Goal: Information Seeking & Learning: Learn about a topic

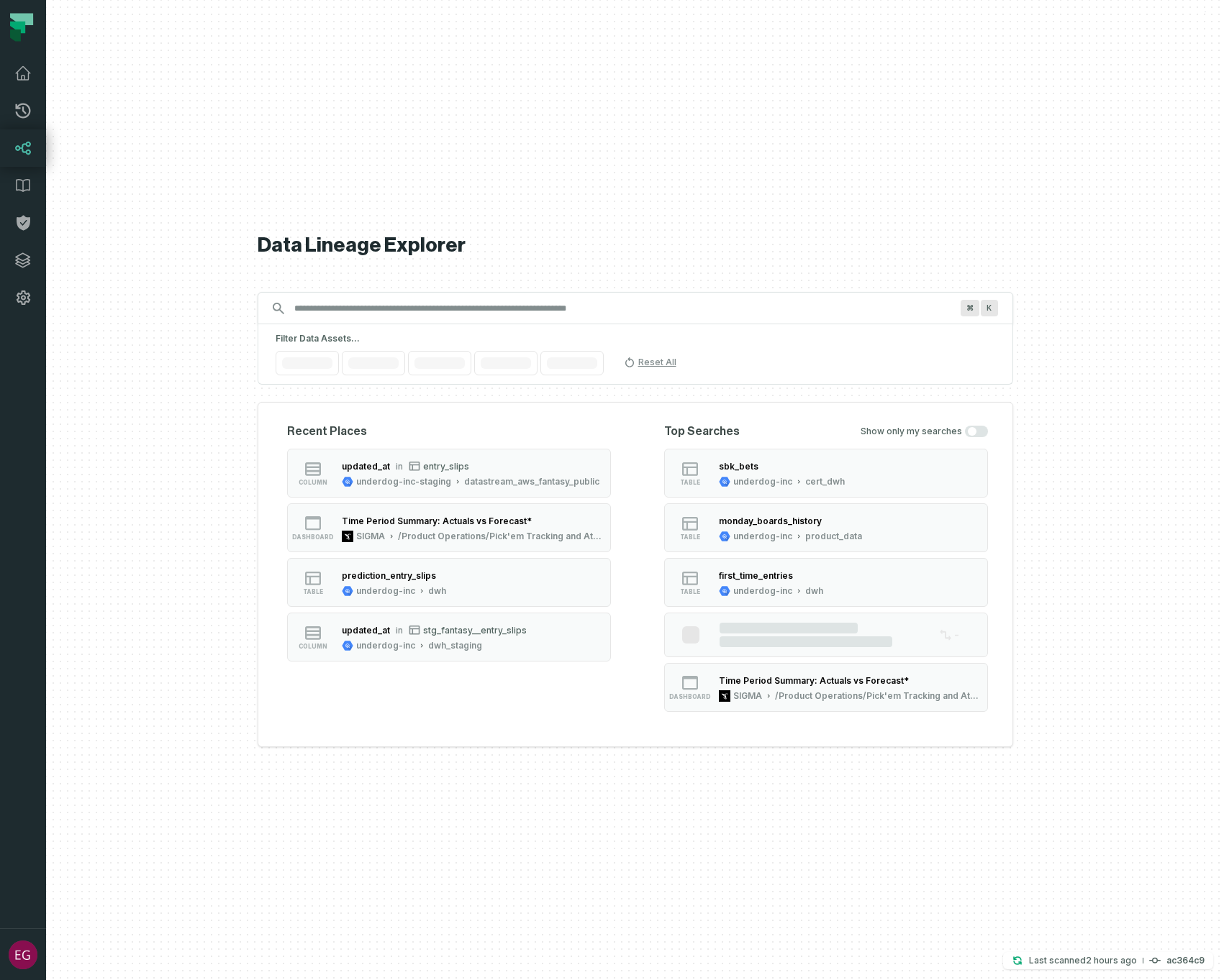
click at [398, 321] on div "⌘ K" at bounding box center [635, 308] width 756 height 32
click at [396, 307] on input "Discovery Provider cmdk menu" at bounding box center [622, 308] width 674 height 23
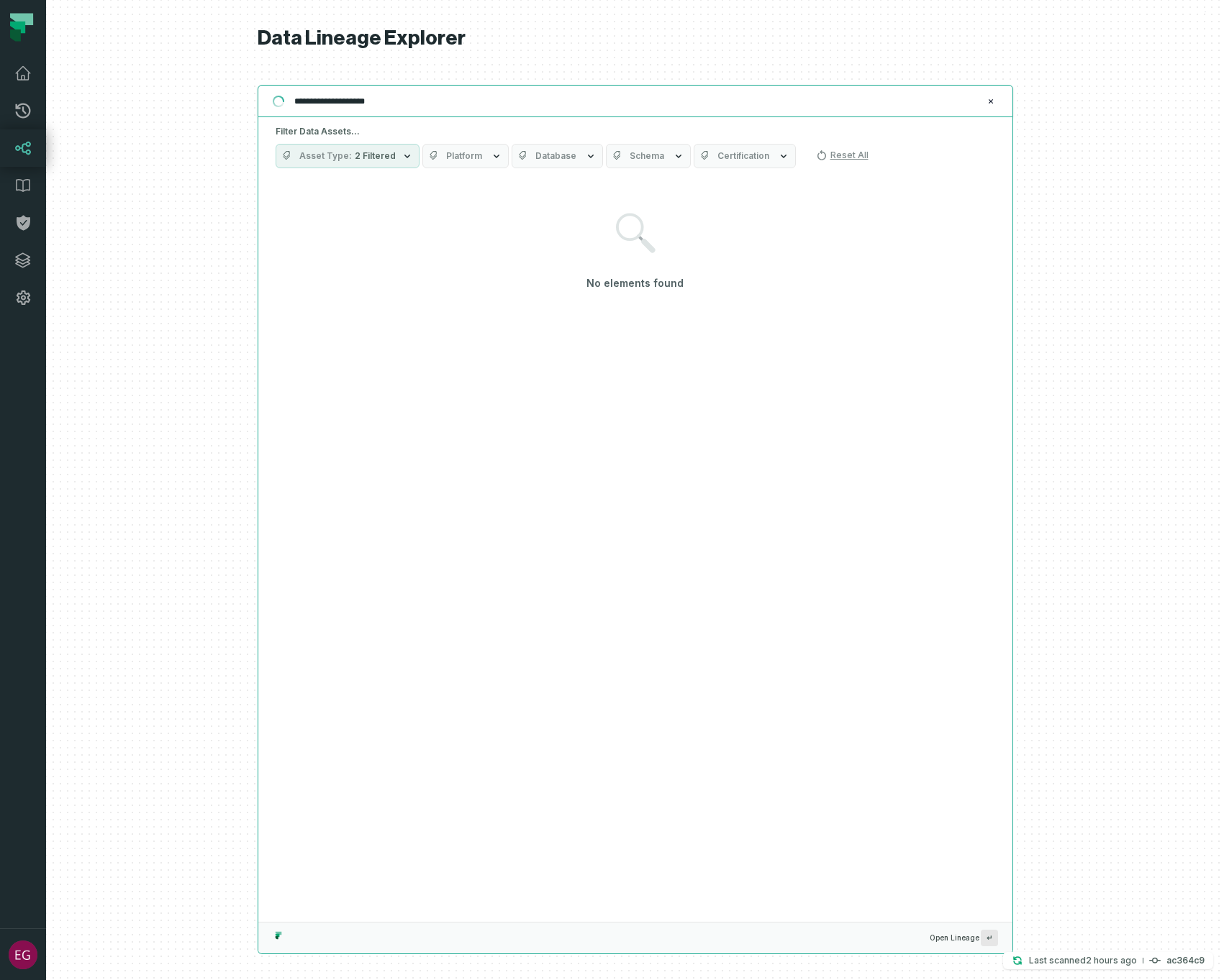
type input "**********"
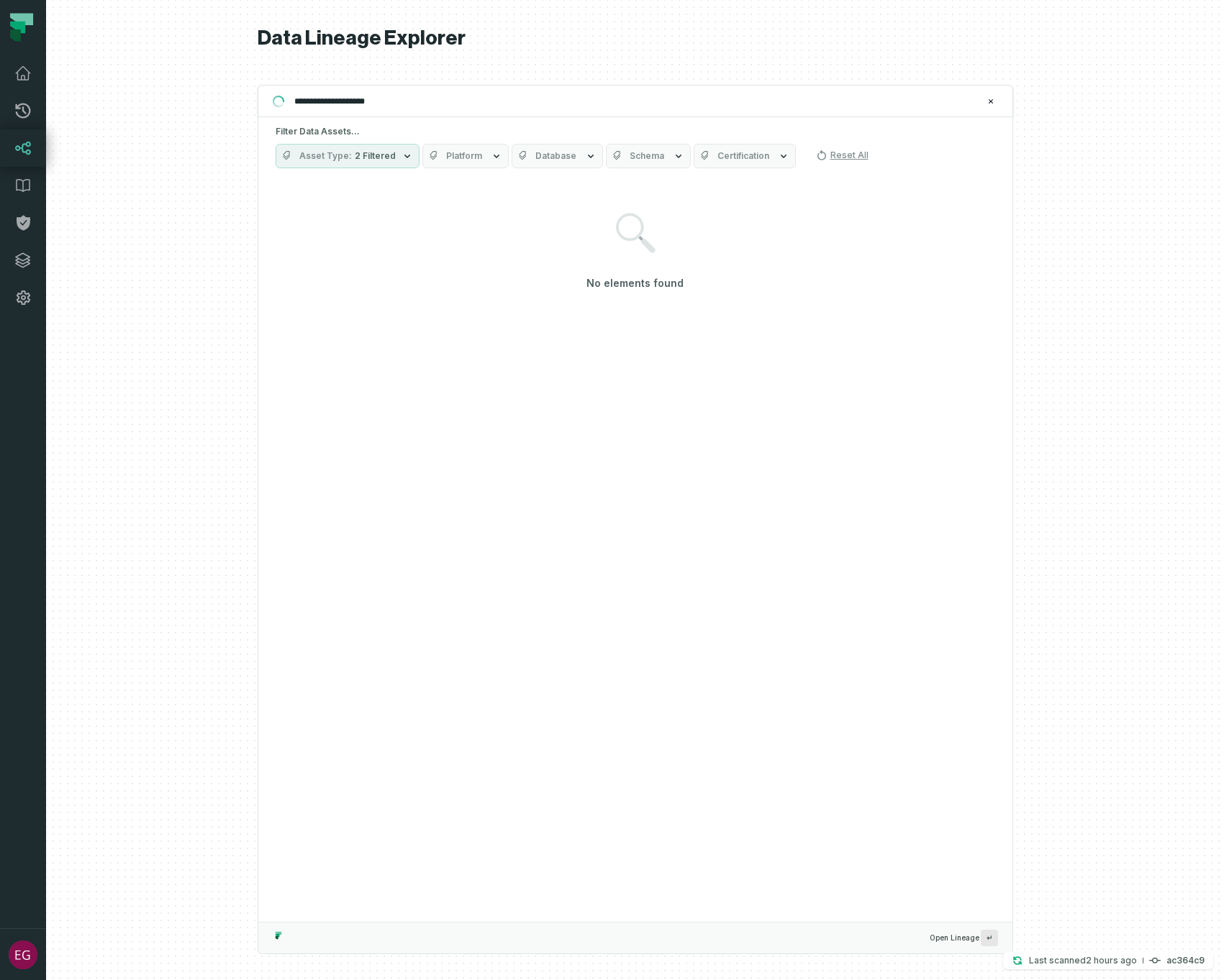
click at [382, 155] on span "2 Filtered" at bounding box center [375, 157] width 41 height 12
click at [289, 238] on button "Dashboard (18,085)" at bounding box center [290, 244] width 12 height 12
click at [290, 270] on button "Table (10,301)" at bounding box center [290, 272] width 12 height 12
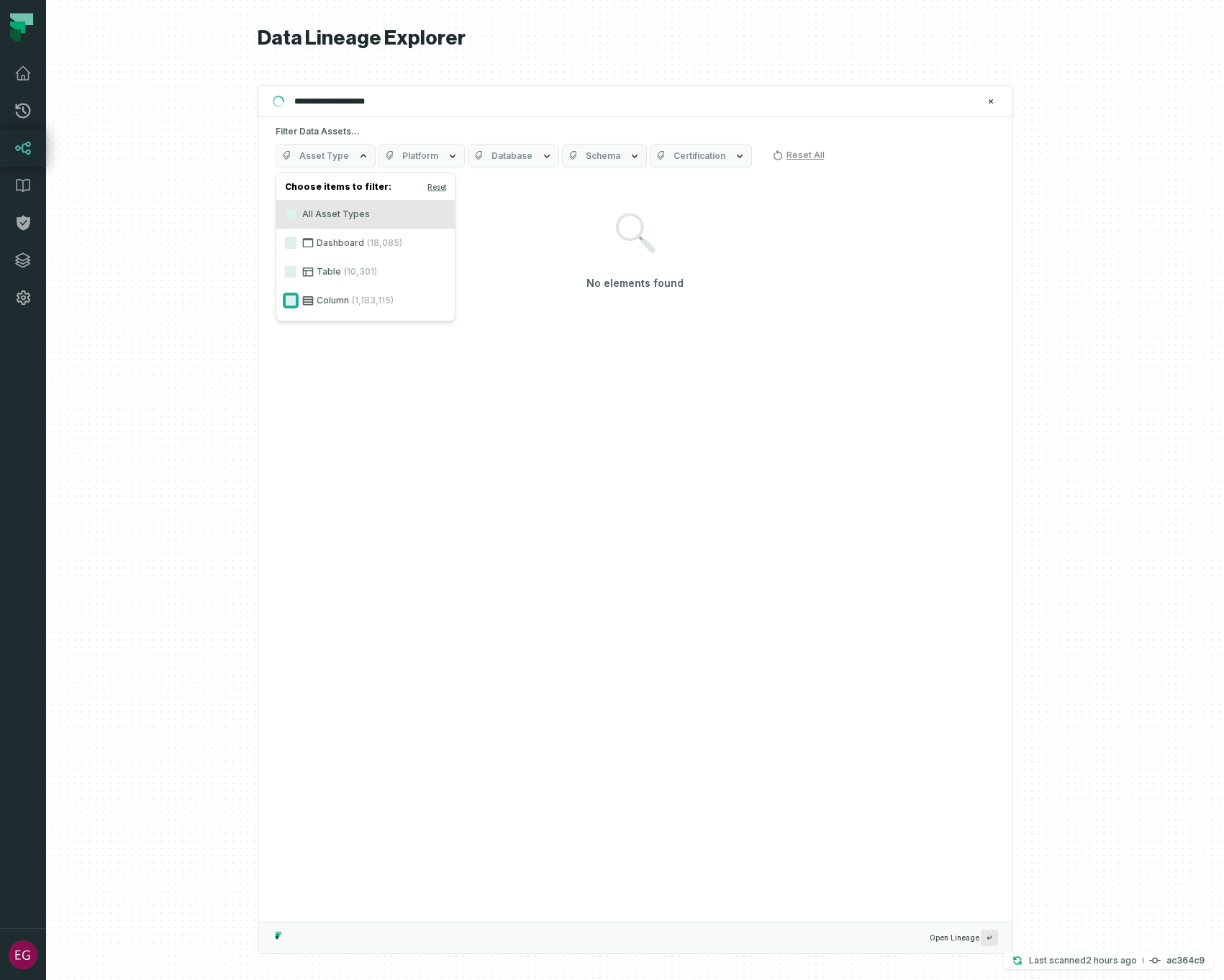
click at [292, 302] on button "Column (1,183,115)" at bounding box center [290, 301] width 12 height 12
click at [471, 77] on div "**********" at bounding box center [635, 490] width 756 height 980
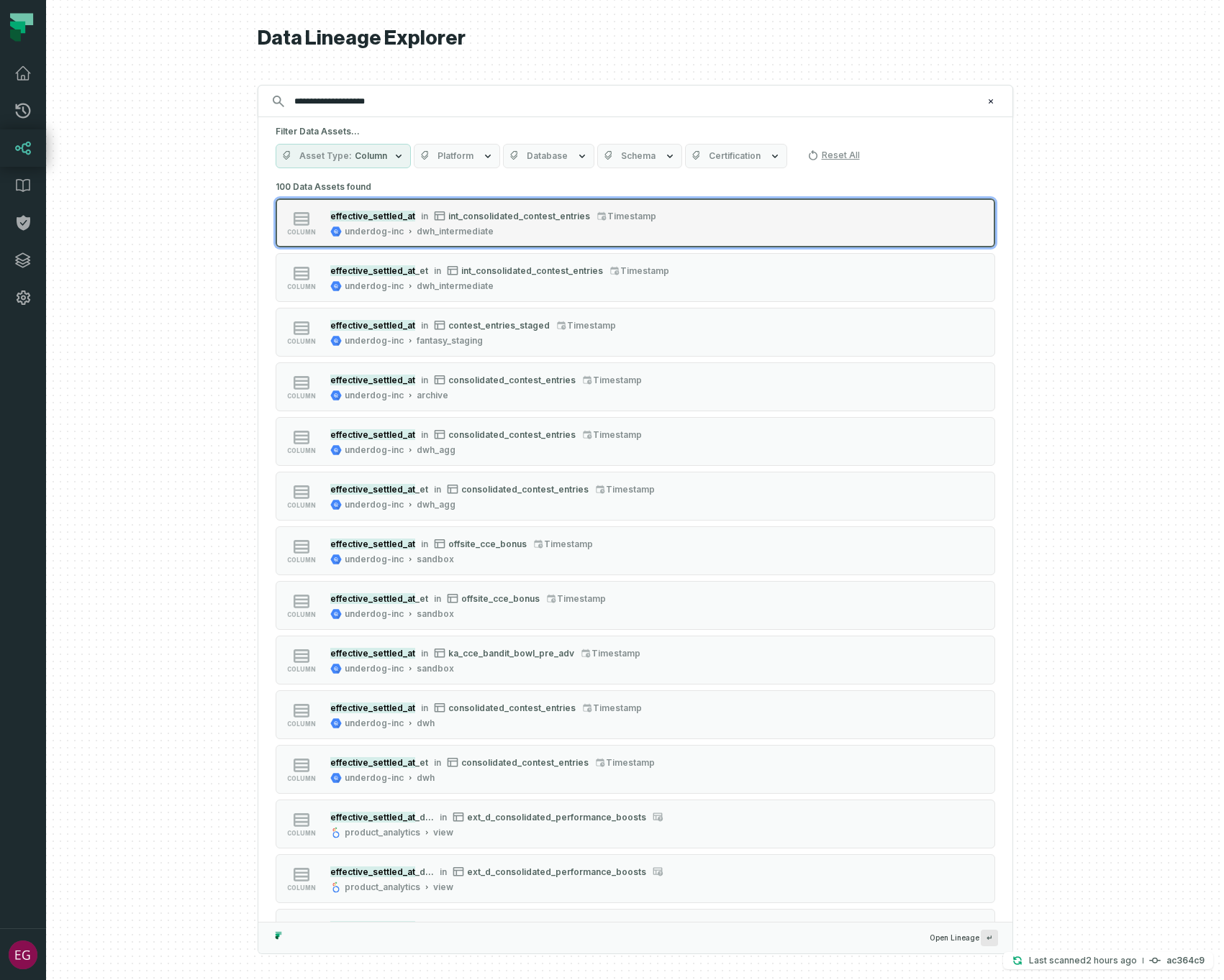
click at [530, 234] on div "underdog-inc dwh_intermediate" at bounding box center [493, 232] width 326 height 12
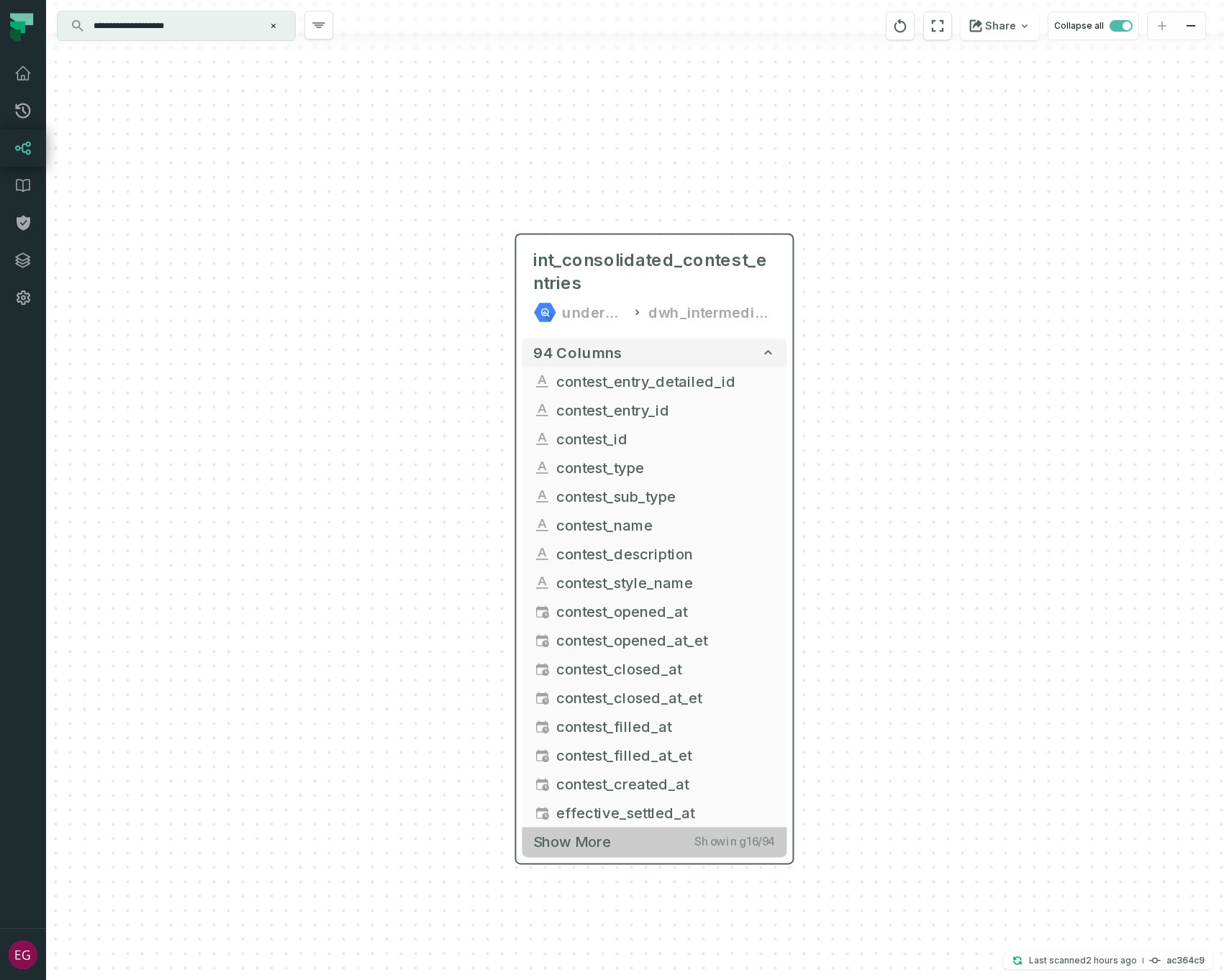
click at [566, 851] on button "Show more Showing 16 / 94" at bounding box center [653, 841] width 265 height 30
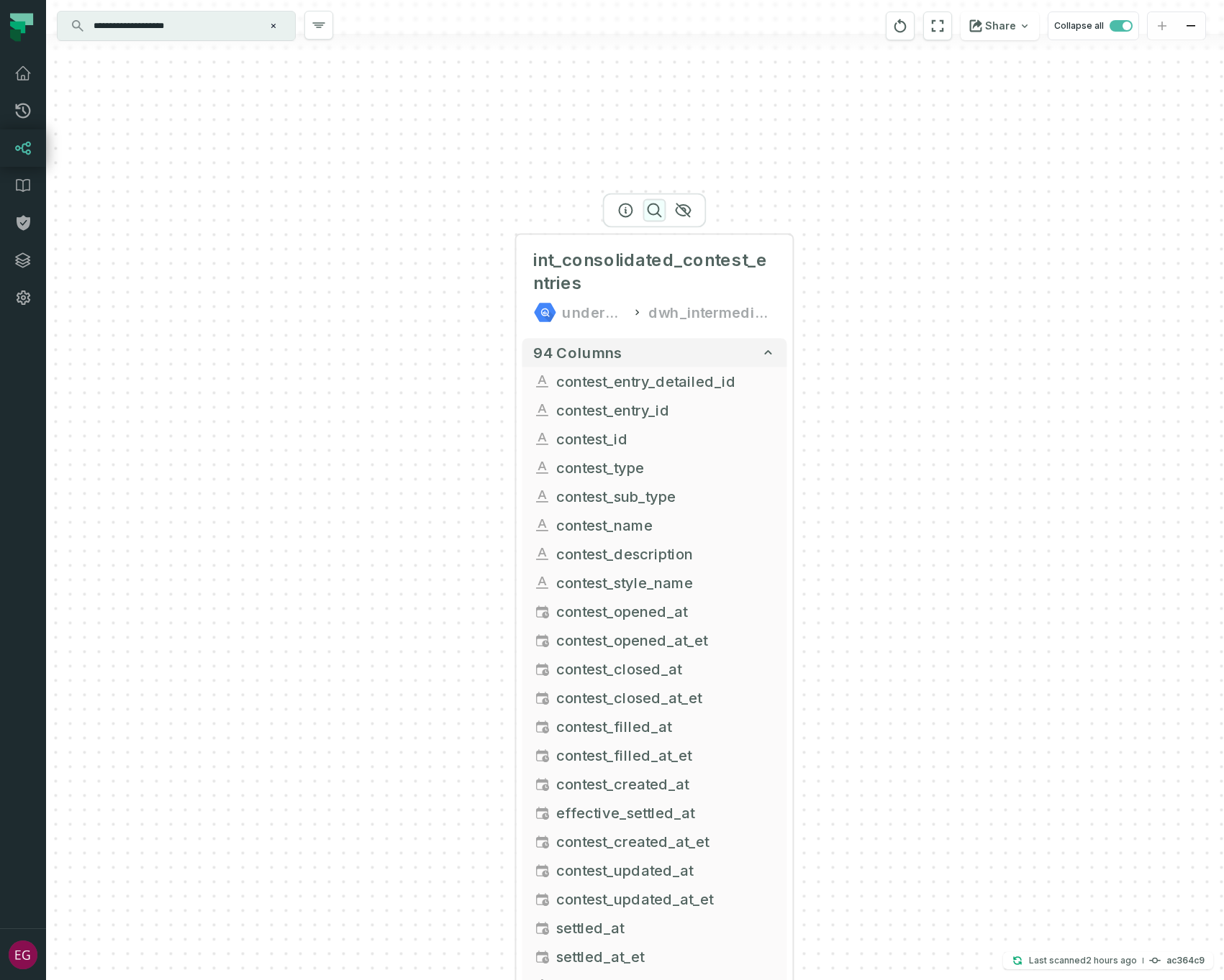
click at [652, 204] on icon "button" at bounding box center [653, 209] width 13 height 13
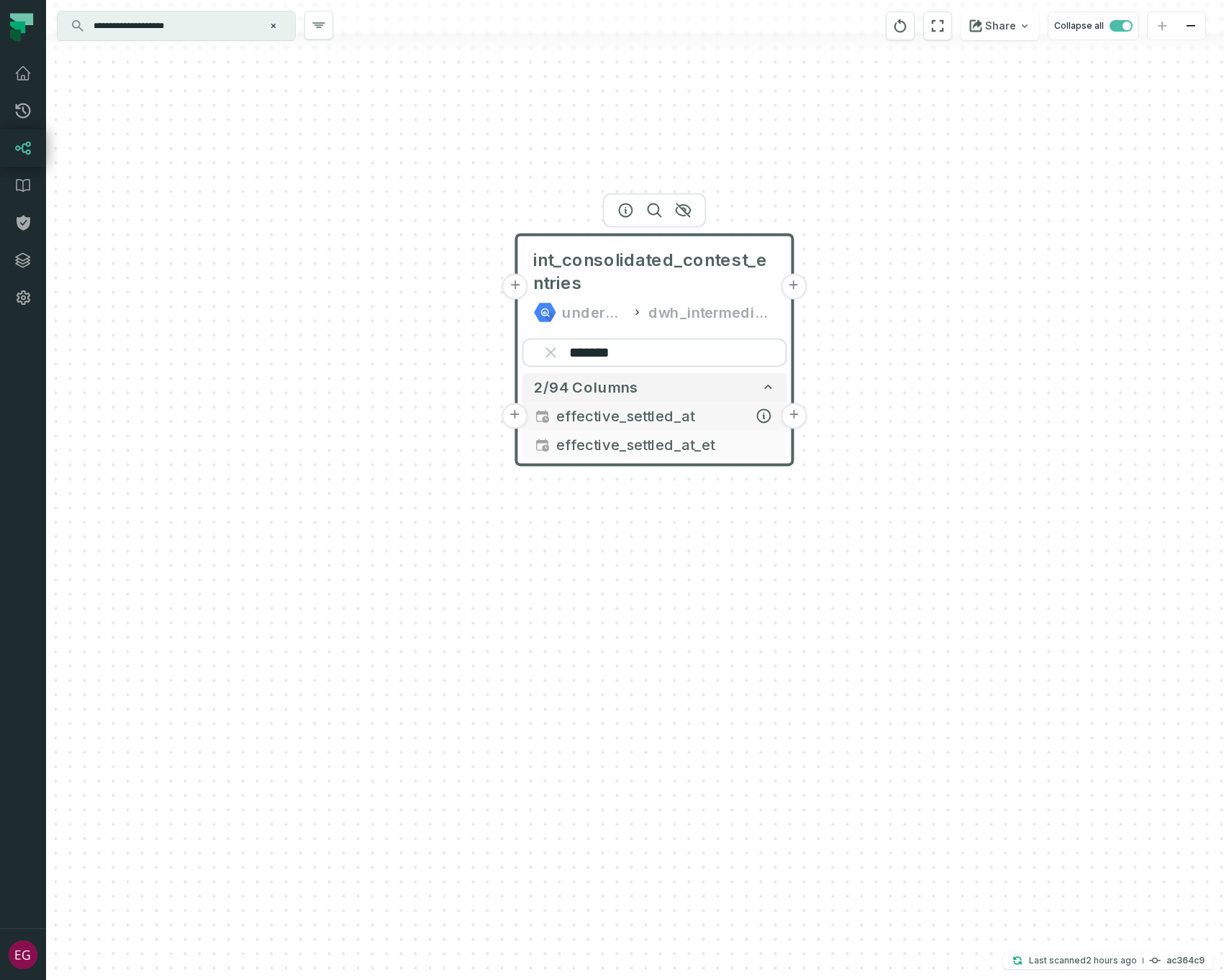
type input "*******"
click at [515, 411] on button "+" at bounding box center [514, 415] width 26 height 26
click at [572, 412] on span "effective_settled_at" at bounding box center [665, 415] width 219 height 21
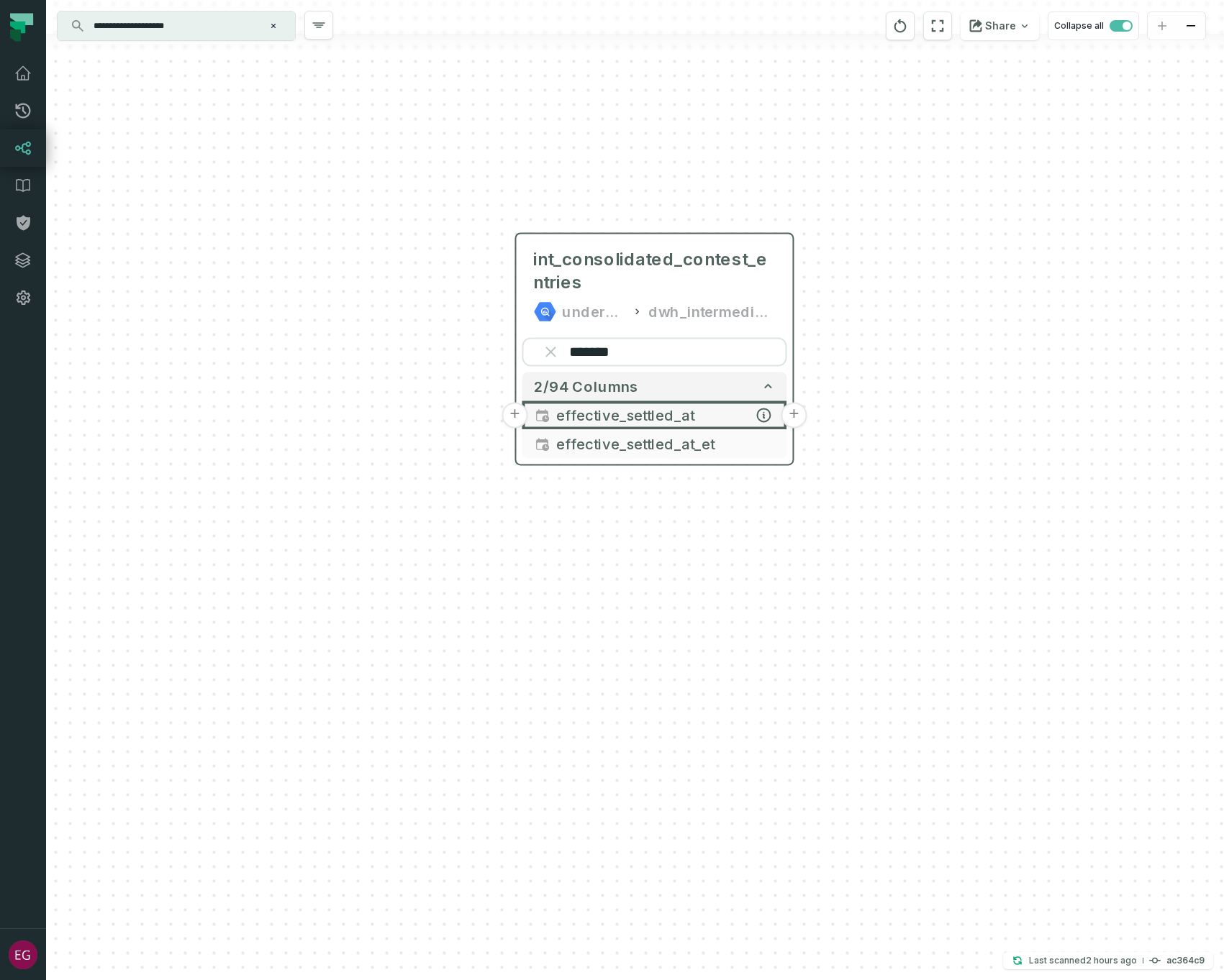
click at [512, 414] on button "+" at bounding box center [514, 415] width 26 height 26
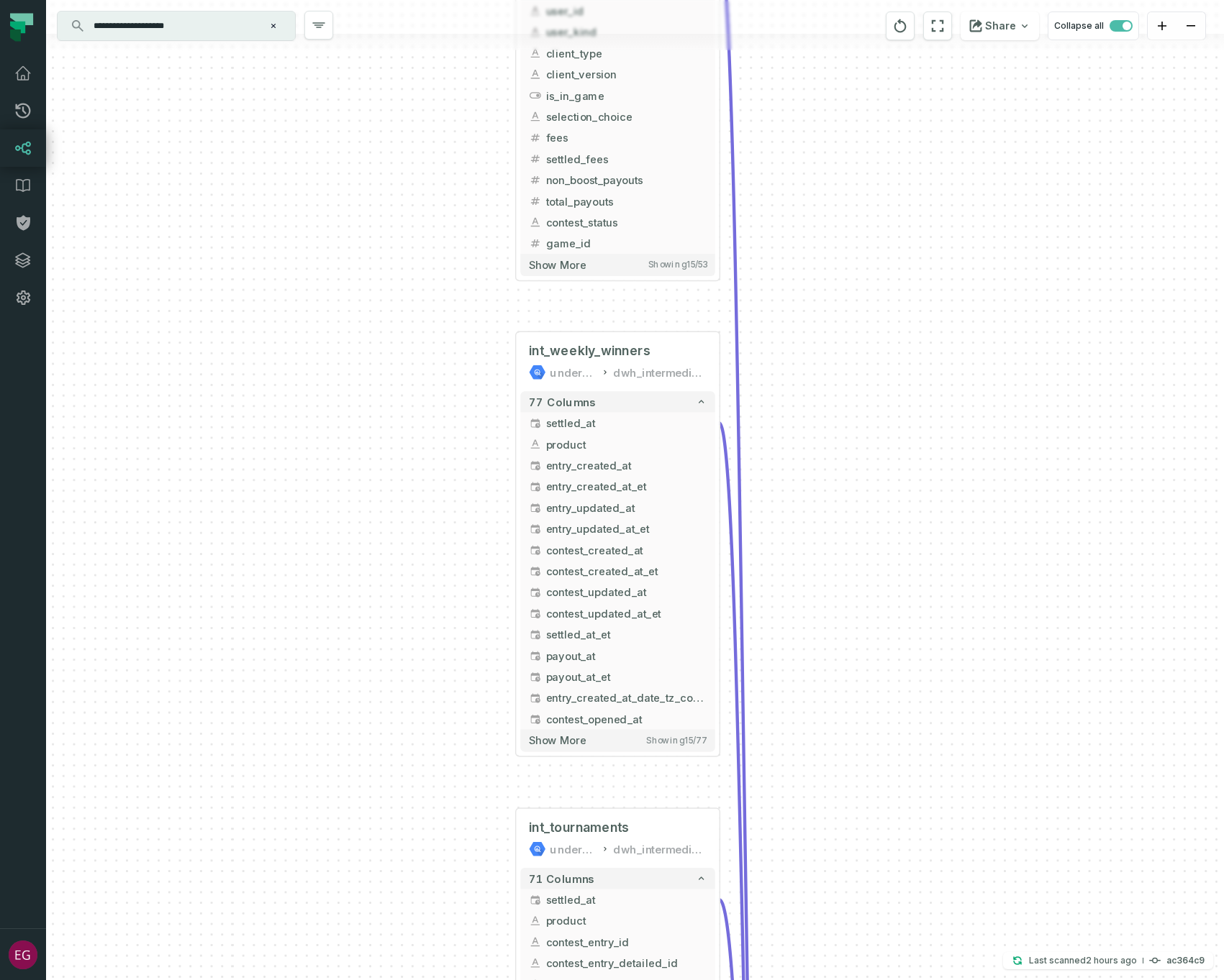
drag, startPoint x: 865, startPoint y: 445, endPoint x: 846, endPoint y: 140, distance: 305.6
click at [846, 140] on div "+ static_legacy_pickem_champions_entries underdog-inc dwh_static + 53 columns +…" at bounding box center [635, 490] width 1178 height 980
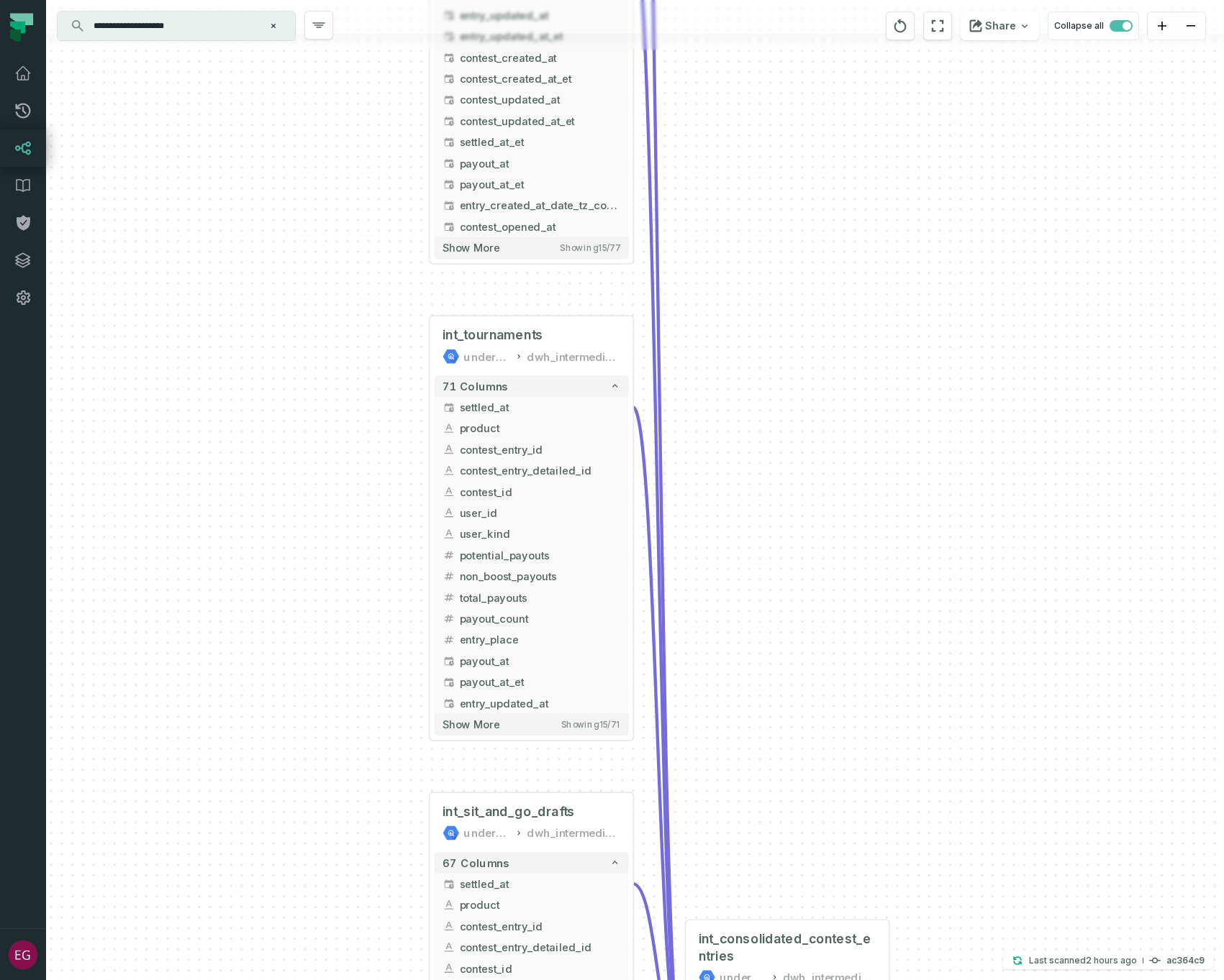
drag, startPoint x: 882, startPoint y: 424, endPoint x: 793, endPoint y: -49, distance: 481.3
click at [793, 0] on html "Pull Requests Dashboard Lineage Data Catalog Policies Integrations Settings [PE…" at bounding box center [612, 490] width 1224 height 980
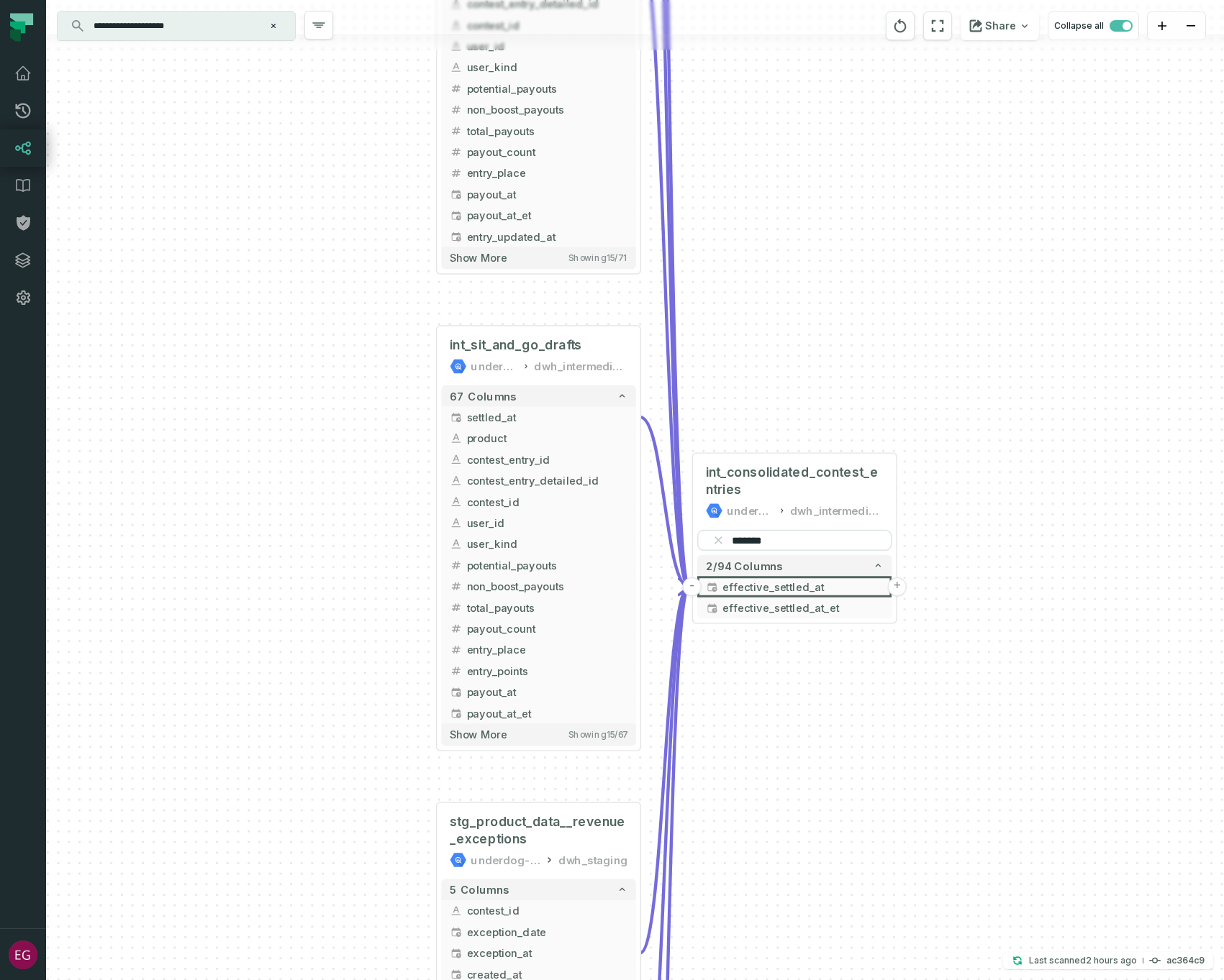
drag, startPoint x: 870, startPoint y: 622, endPoint x: 878, endPoint y: 148, distance: 474.1
click at [878, 148] on div "+ static_legacy_pickem_champions_entries underdog-inc dwh_static + 53 columns +…" at bounding box center [635, 490] width 1178 height 980
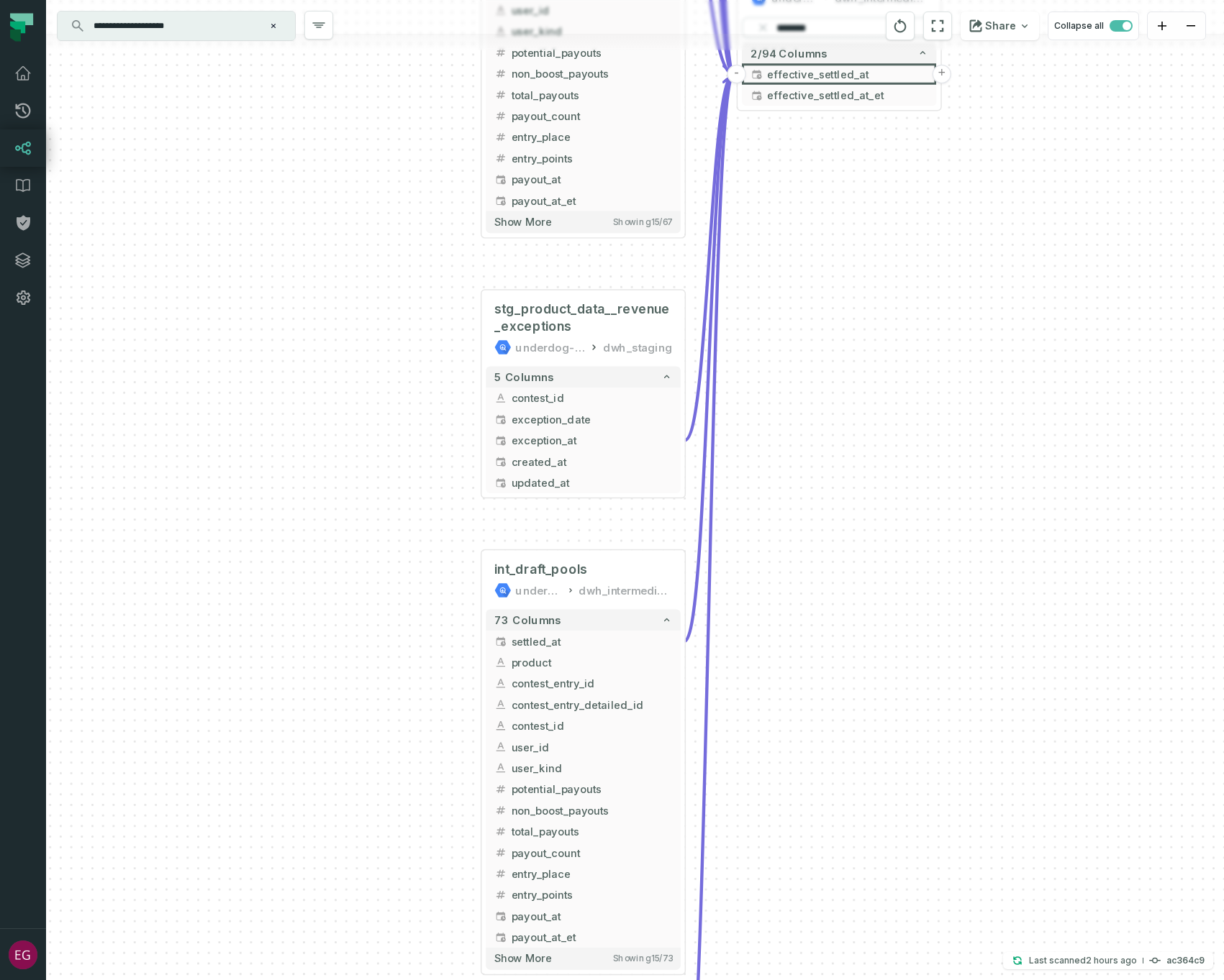
drag, startPoint x: 841, startPoint y: 908, endPoint x: 871, endPoint y: 356, distance: 552.8
click at [871, 356] on div "+ static_legacy_pickem_champions_entries underdog-inc dwh_static + 53 columns +…" at bounding box center [635, 490] width 1178 height 980
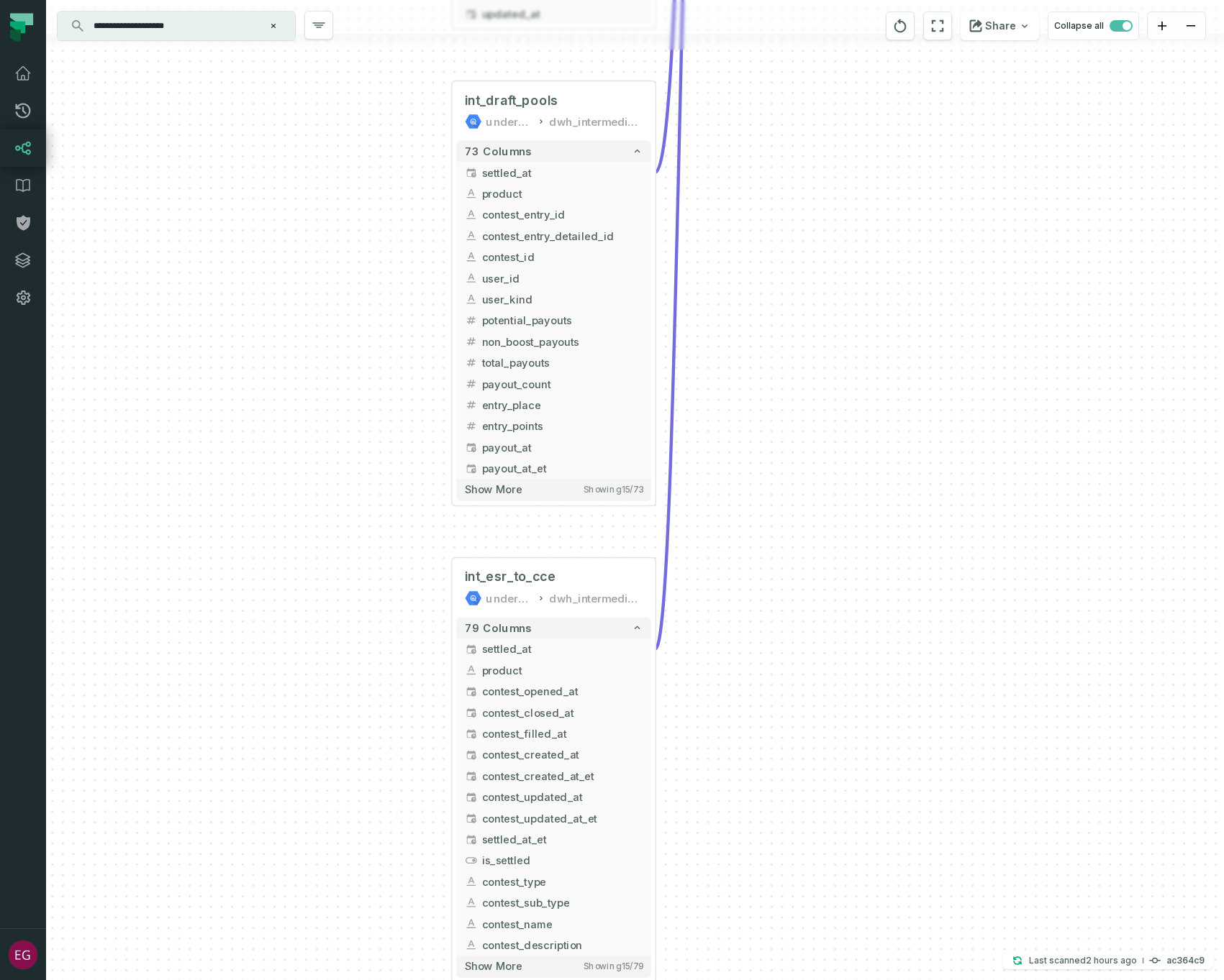
drag, startPoint x: 849, startPoint y: 632, endPoint x: 835, endPoint y: 197, distance: 435.2
click at [835, 197] on div "+ static_legacy_pickem_champions_entries underdog-inc dwh_static + 53 columns +…" at bounding box center [635, 490] width 1178 height 980
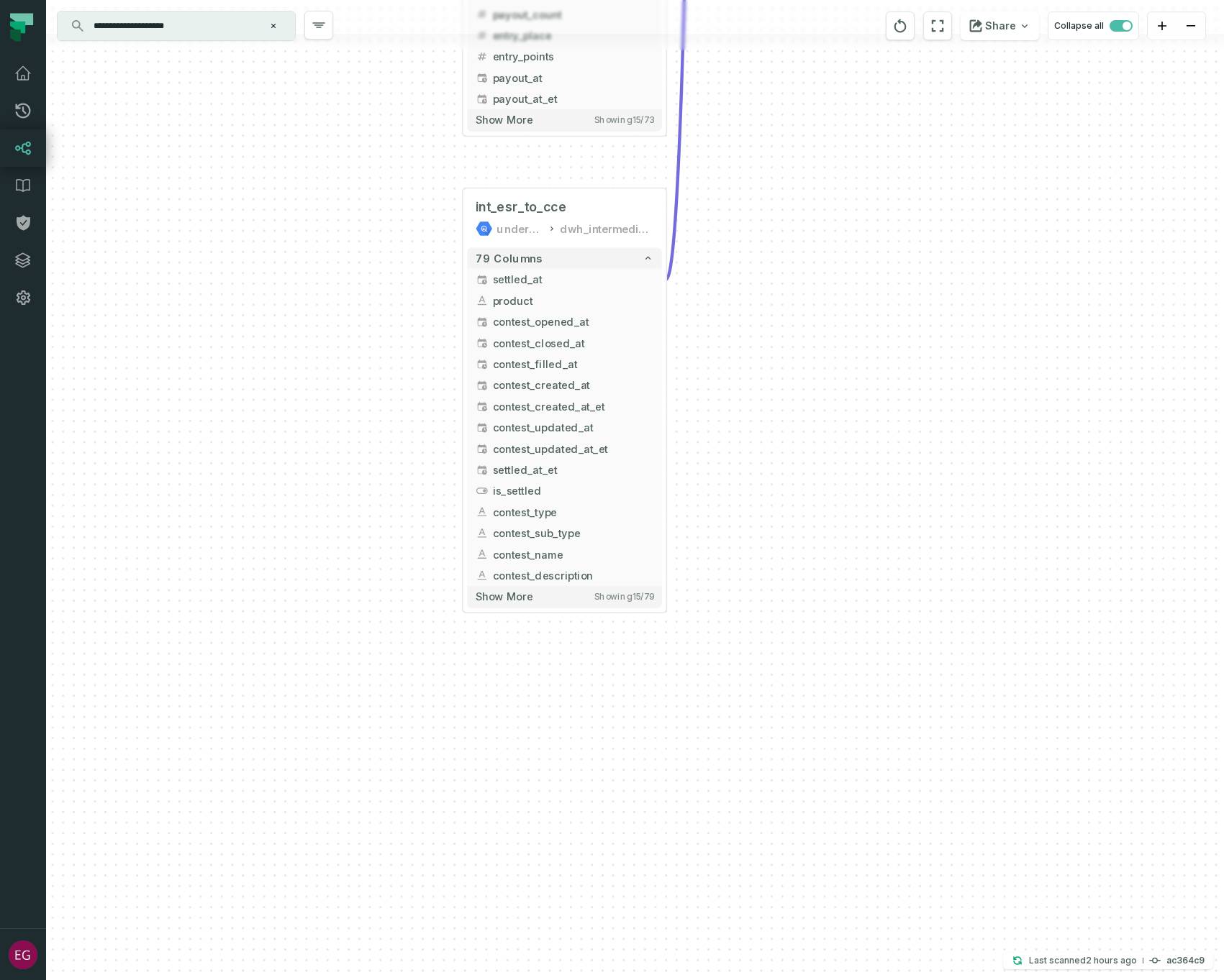
drag, startPoint x: 774, startPoint y: 769, endPoint x: 787, endPoint y: 410, distance: 359.2
click at [787, 410] on div "+ static_legacy_pickem_champions_entries underdog-inc dwh_static + 53 columns +…" at bounding box center [635, 490] width 1178 height 980
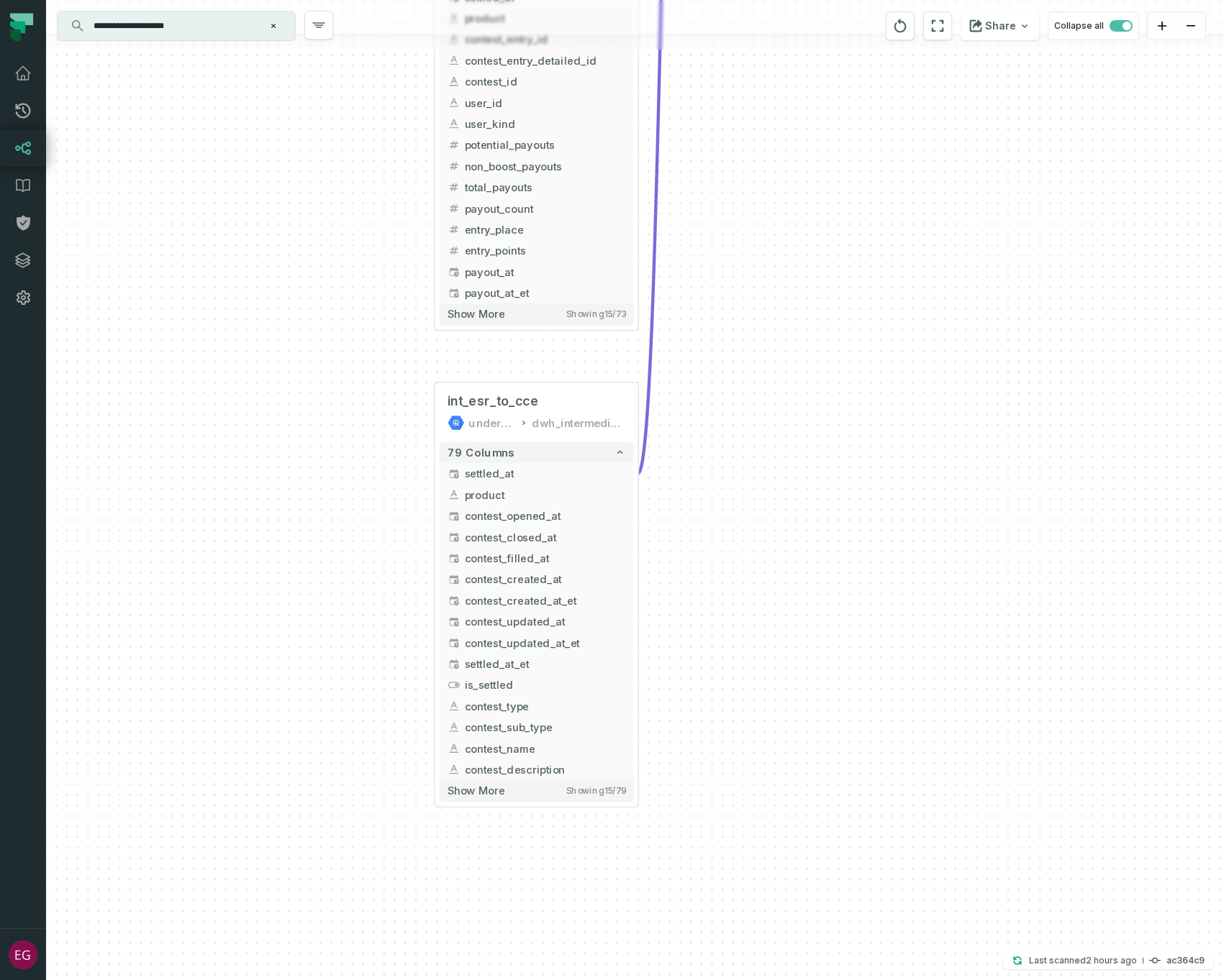
drag, startPoint x: 751, startPoint y: 171, endPoint x: 722, endPoint y: 365, distance: 196.2
click at [722, 365] on div "+ static_legacy_pickem_champions_entries underdog-inc dwh_static + 53 columns +…" at bounding box center [635, 490] width 1178 height 980
click at [530, 474] on span "settled_at" at bounding box center [544, 473] width 160 height 16
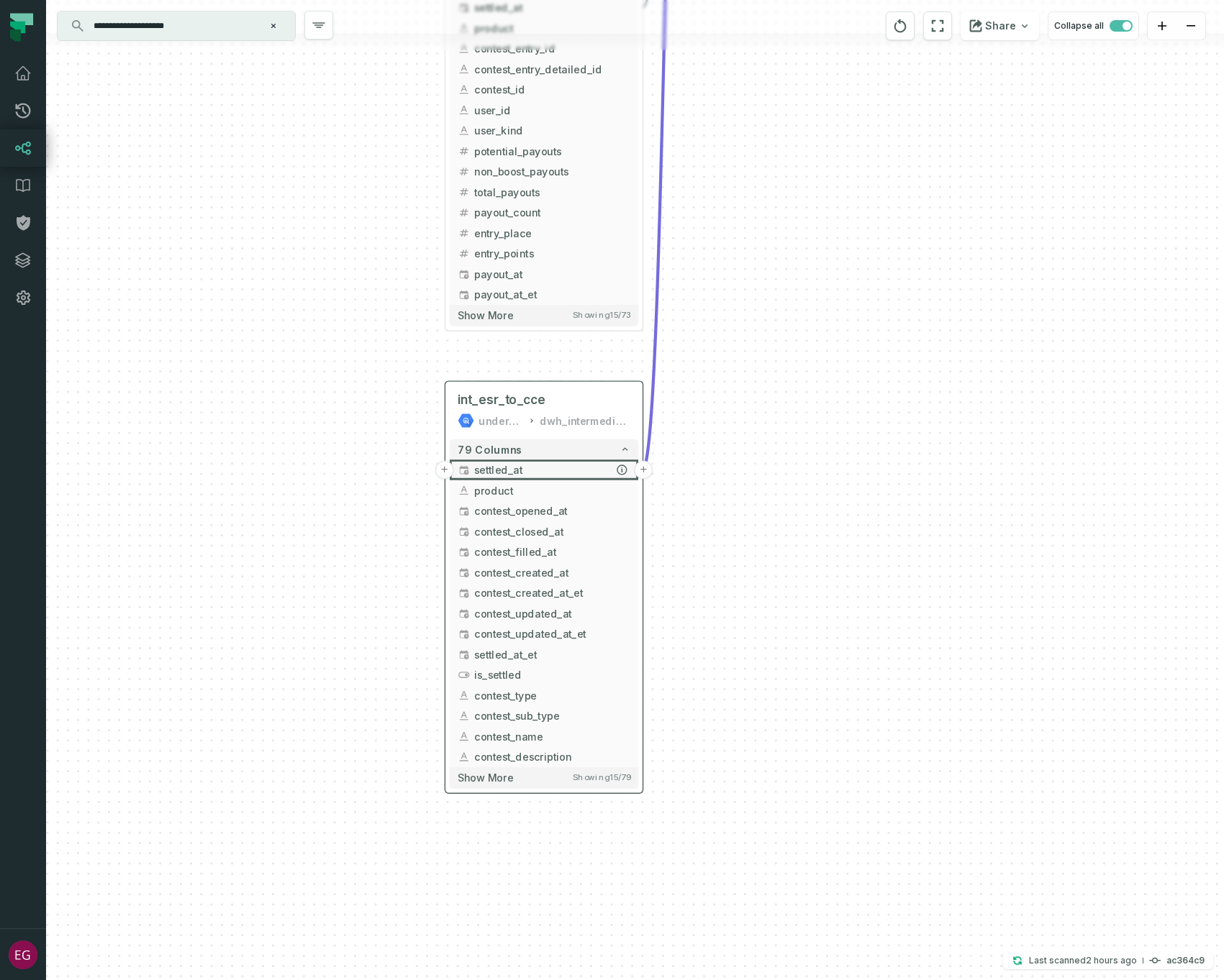
click at [512, 476] on span "settled_at" at bounding box center [552, 470] width 156 height 15
click at [445, 468] on button "+" at bounding box center [445, 470] width 19 height 19
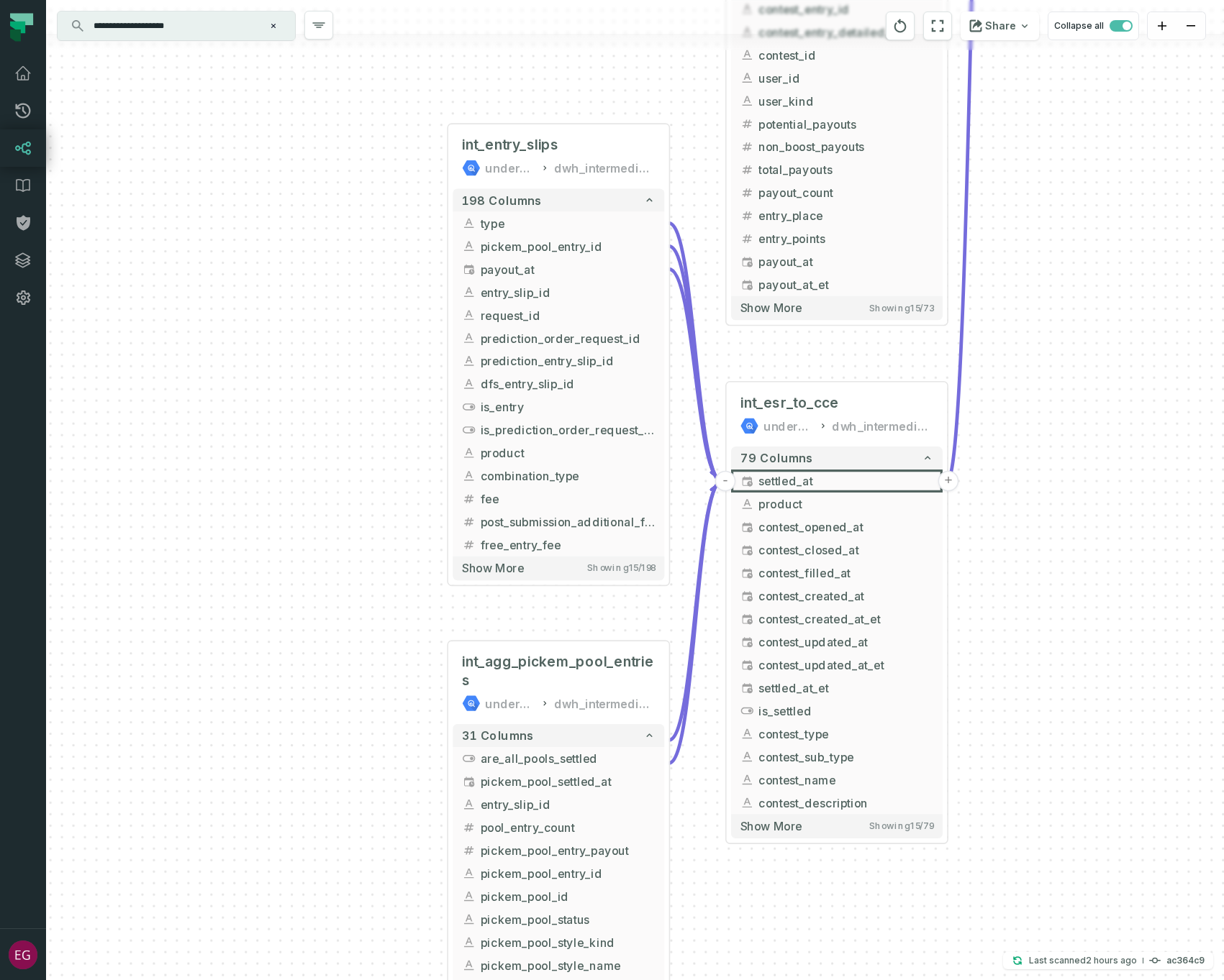
drag, startPoint x: 416, startPoint y: 639, endPoint x: 377, endPoint y: 370, distance: 271.8
click at [377, 370] on div "+ int_entry_slips underdog-inc dwh_intermediate + 198 columns + type + + pickem…" at bounding box center [635, 490] width 1178 height 980
